Goal: Information Seeking & Learning: Check status

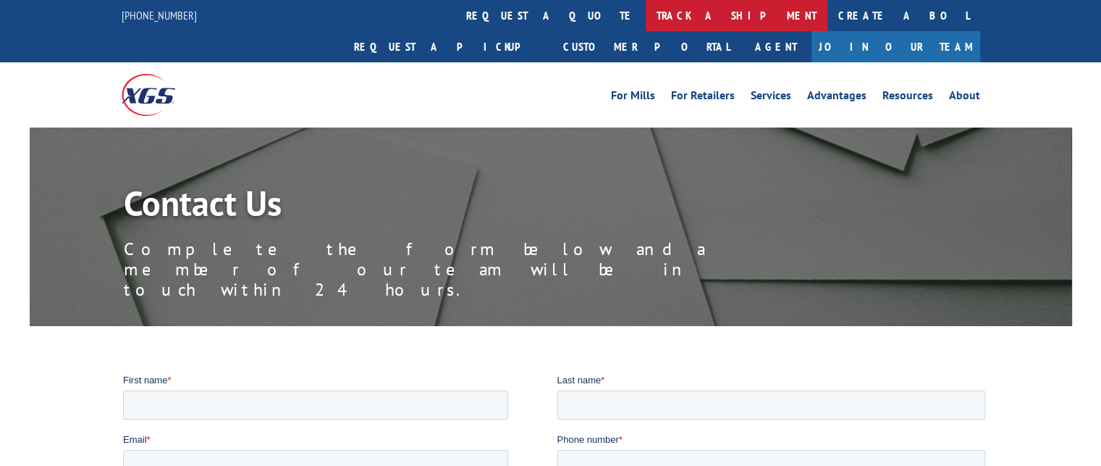
click at [646, 22] on link "track a shipment" at bounding box center [737, 15] width 182 height 31
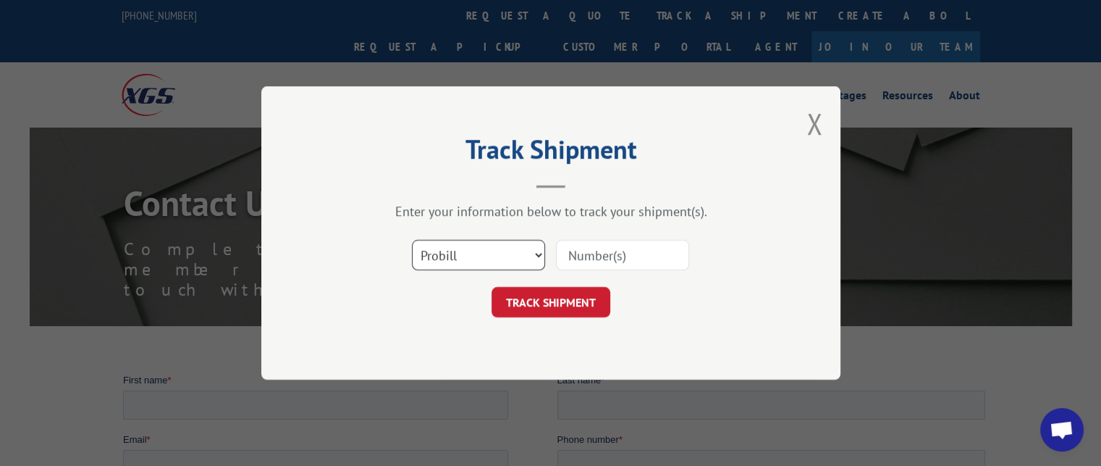
click at [495, 250] on select "Select category... Probill BOL PO" at bounding box center [478, 255] width 133 height 30
select select "bol"
click at [412, 240] on select "Select category... Probill BOL PO" at bounding box center [478, 255] width 133 height 30
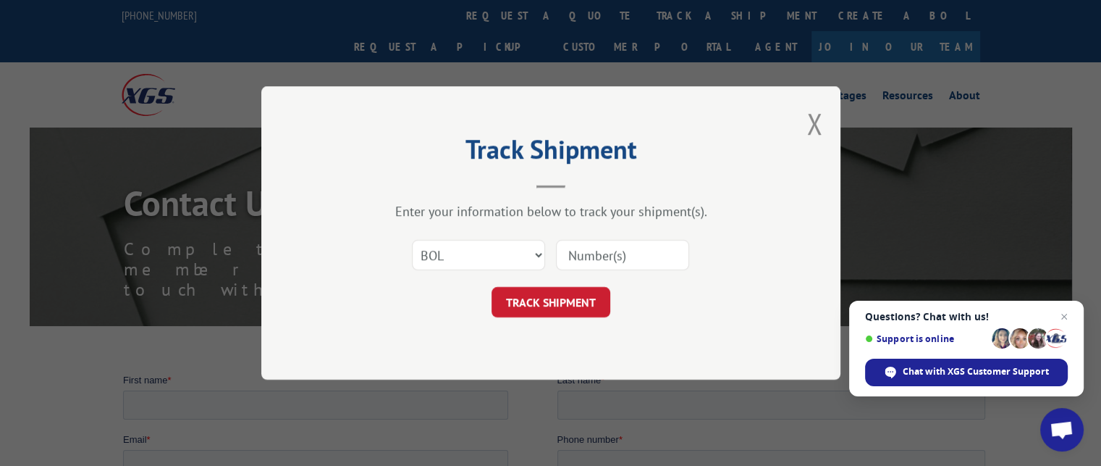
click at [591, 251] on input at bounding box center [622, 255] width 133 height 30
drag, startPoint x: 640, startPoint y: 259, endPoint x: 658, endPoint y: 255, distance: 18.6
click at [640, 258] on input at bounding box center [622, 255] width 133 height 30
type input "2851633"
click at [517, 305] on button "TRACK SHIPMENT" at bounding box center [551, 302] width 119 height 30
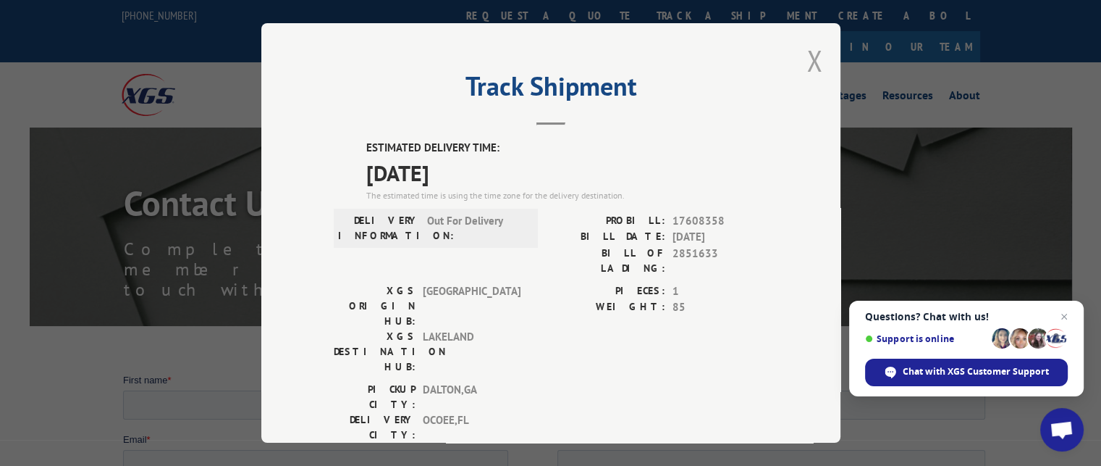
click at [810, 65] on button "Close modal" at bounding box center [815, 60] width 16 height 38
